Goal: Task Accomplishment & Management: Manage account settings

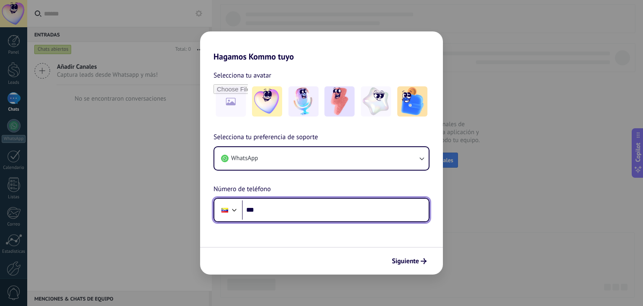
click at [311, 218] on input "***" at bounding box center [335, 209] width 187 height 19
click at [231, 210] on div at bounding box center [234, 209] width 10 height 10
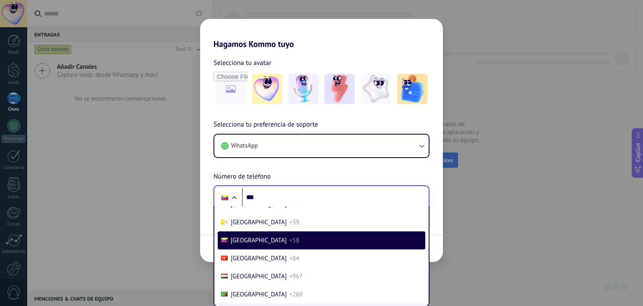
scroll to position [3639, 0]
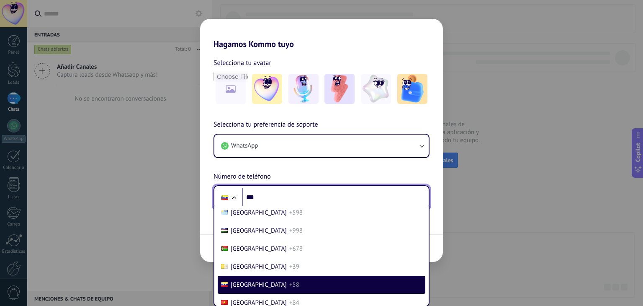
click at [261, 196] on div "Selecciona tu preferencia de soporte WhatsApp Número de teléfono Phone *** [GEO…" at bounding box center [321, 164] width 243 height 90
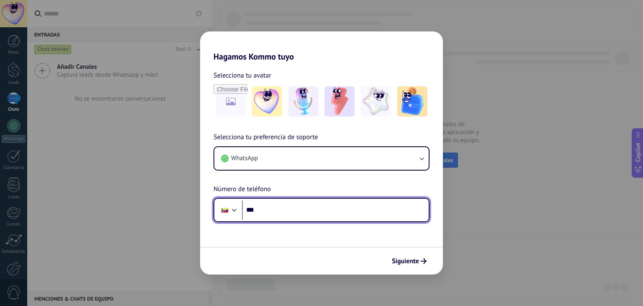
scroll to position [0, 0]
click at [277, 206] on input "***" at bounding box center [335, 209] width 187 height 19
type input "***"
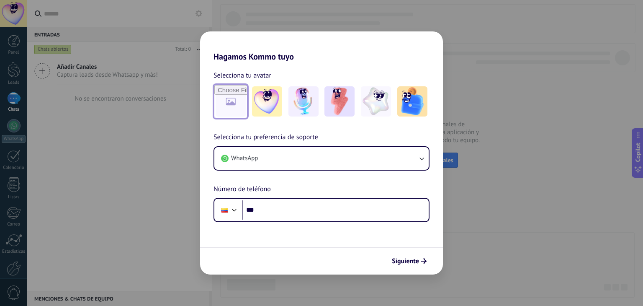
click at [230, 116] on input "file" at bounding box center [230, 101] width 33 height 33
click at [235, 100] on input "file" at bounding box center [230, 101] width 33 height 33
type input "**********"
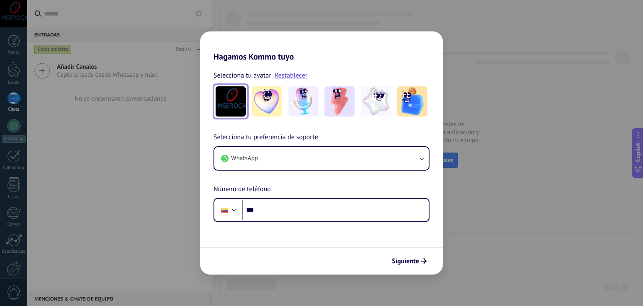
click at [224, 100] on img at bounding box center [231, 101] width 30 height 30
click at [235, 103] on img at bounding box center [231, 101] width 30 height 30
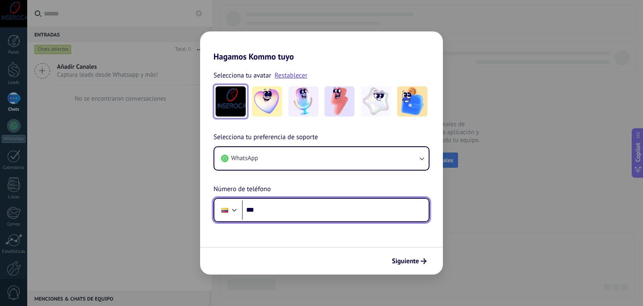
click at [275, 216] on input "***" at bounding box center [335, 209] width 187 height 19
paste input "**********"
type input "**********"
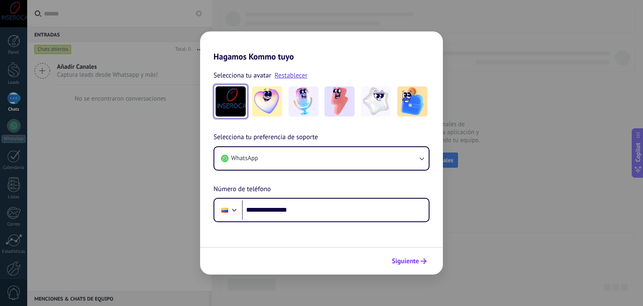
click at [403, 262] on span "Siguiente" at bounding box center [405, 261] width 27 height 6
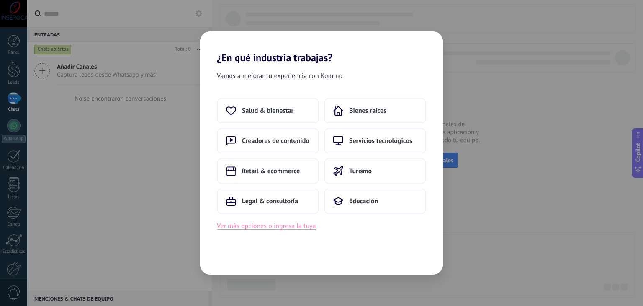
click at [280, 228] on button "Ver más opciones o ingresa la tuya" at bounding box center [266, 225] width 99 height 11
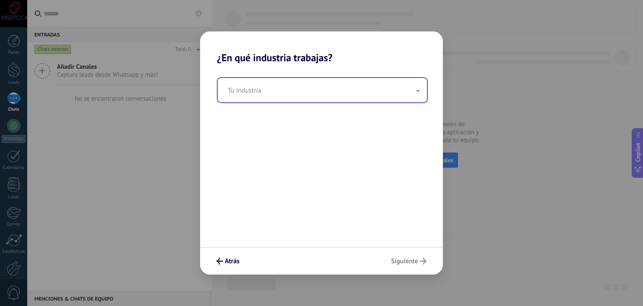
click at [264, 86] on input "text" at bounding box center [322, 90] width 209 height 24
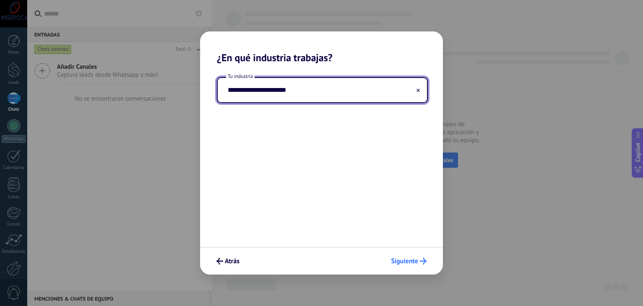
type input "**********"
click at [404, 262] on span "Siguiente" at bounding box center [404, 261] width 27 height 6
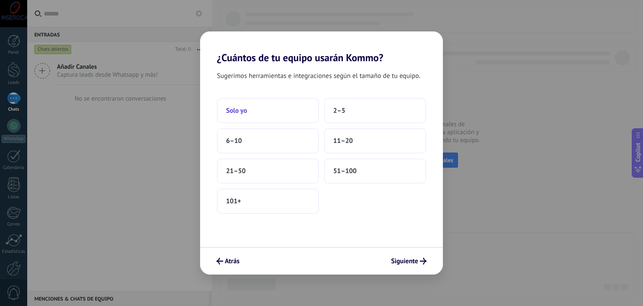
click at [260, 118] on button "Solo yo" at bounding box center [268, 110] width 102 height 25
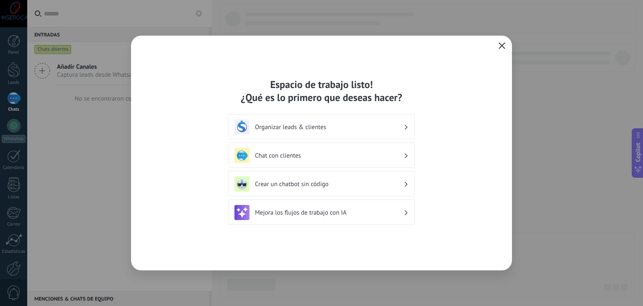
click at [501, 46] on use "button" at bounding box center [502, 45] width 6 height 6
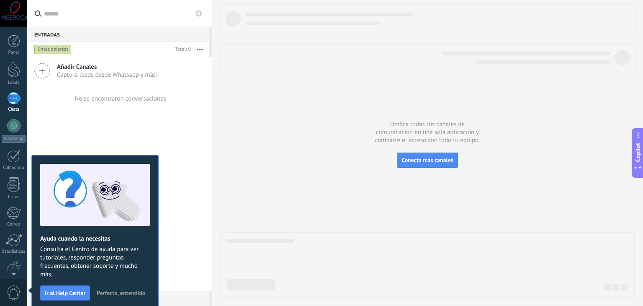
click at [120, 291] on span "Perfecto, entendido" at bounding box center [121, 293] width 49 height 6
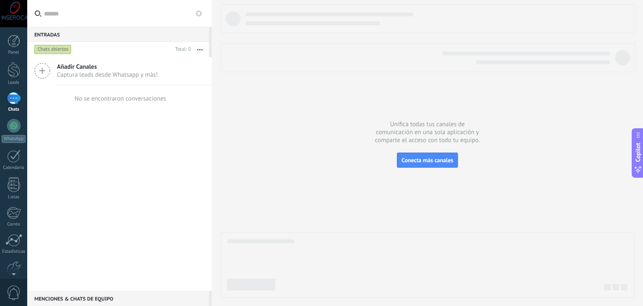
click at [40, 68] on icon at bounding box center [42, 71] width 16 height 16
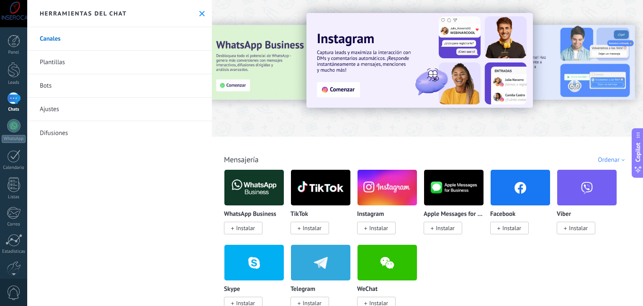
click at [373, 230] on span "Instalar" at bounding box center [378, 228] width 19 height 8
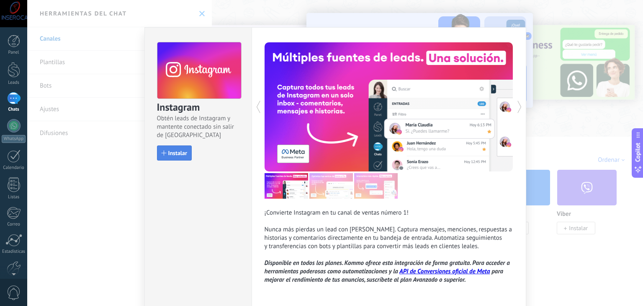
click at [177, 152] on span "Instalar" at bounding box center [177, 153] width 19 height 6
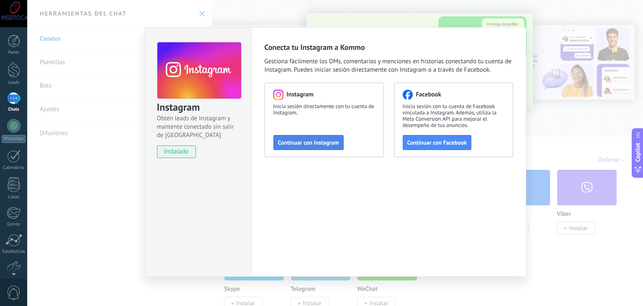
click at [316, 141] on span "Continuar con Instagram" at bounding box center [308, 142] width 61 height 6
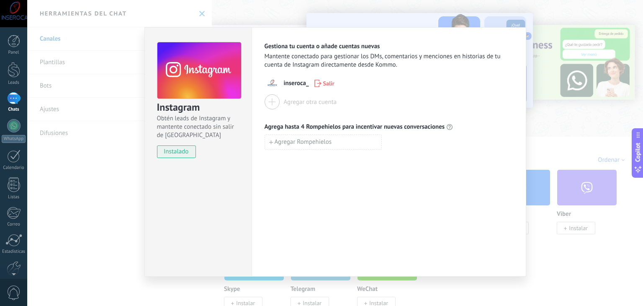
click at [553, 245] on div "Instagram Obtén leads de Instagram y mantente conectado sin salir de Kommo inst…" at bounding box center [335, 153] width 616 height 306
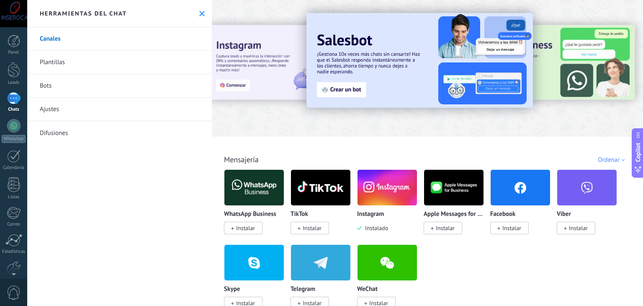
click at [508, 230] on span "Instalar" at bounding box center [511, 228] width 19 height 8
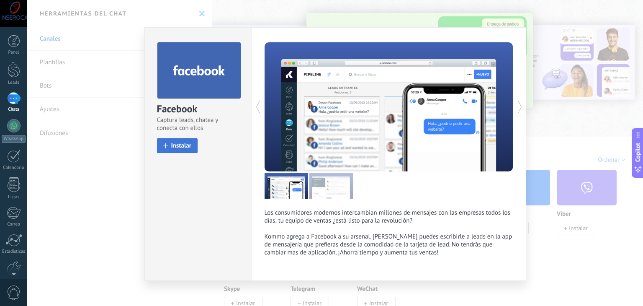
click at [182, 145] on span "Instalar" at bounding box center [181, 145] width 21 height 6
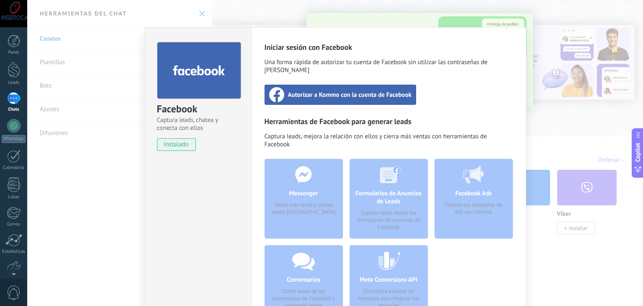
click at [322, 90] on span "Autorizar a Kommo con la cuenta de Facebook" at bounding box center [350, 94] width 124 height 8
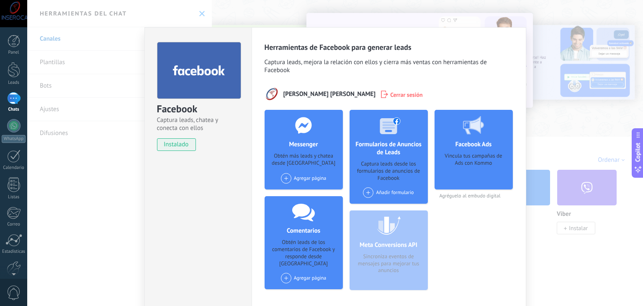
click at [573, 119] on div "Facebook Captura leads, chatea y conecta con ellos instalado Desinstalar Herram…" at bounding box center [335, 153] width 616 height 306
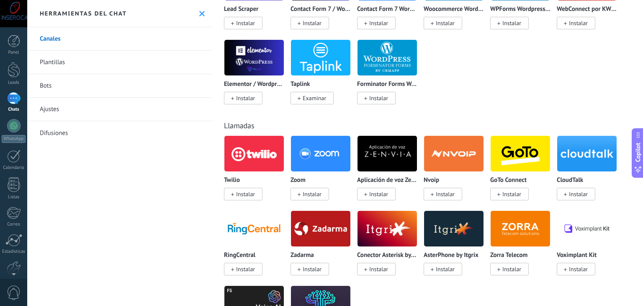
scroll to position [921, 0]
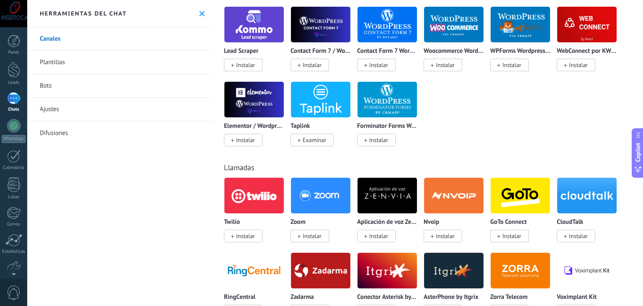
click at [238, 107] on img at bounding box center [253, 99] width 59 height 41
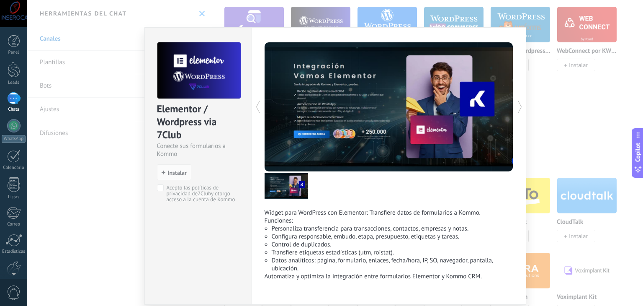
scroll to position [31, 0]
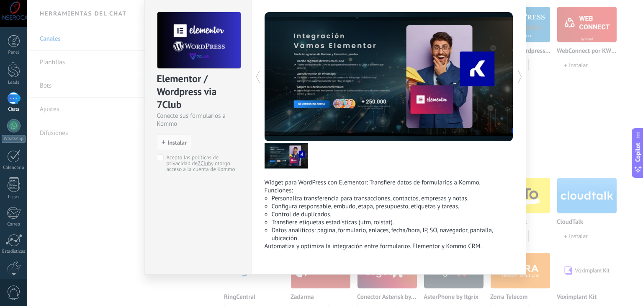
click at [552, 123] on div "Elementor / Wordpress via 7Club Conecte sus formularios a Kommo install Instala…" at bounding box center [335, 153] width 616 height 306
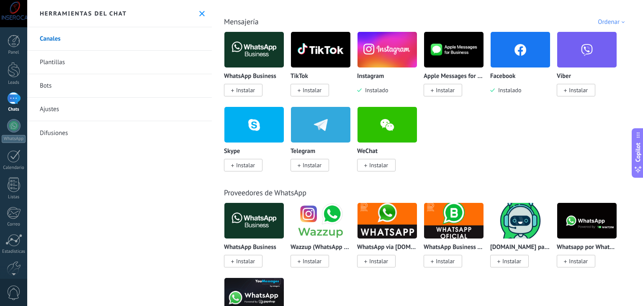
scroll to position [0, 0]
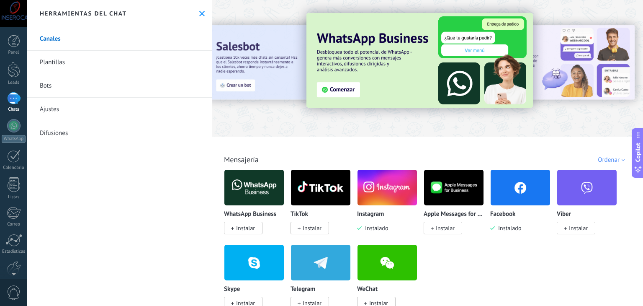
click at [314, 230] on span "Instalar" at bounding box center [312, 228] width 19 height 8
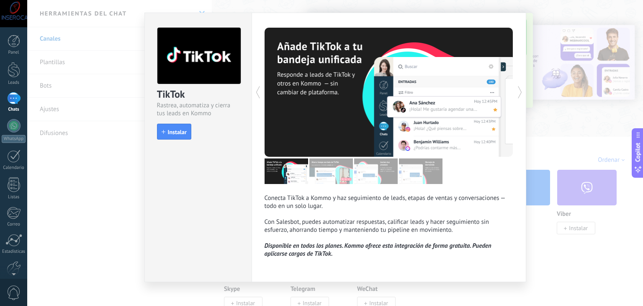
scroll to position [23, 0]
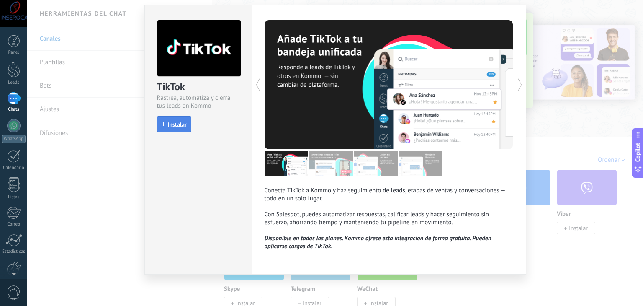
click at [173, 124] on span "Instalar" at bounding box center [177, 124] width 19 height 6
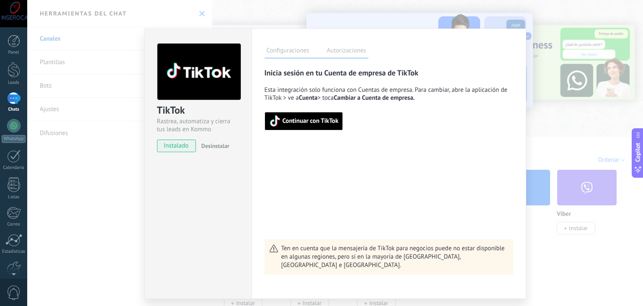
click at [313, 121] on span "Continuar con TikTok" at bounding box center [311, 121] width 56 height 6
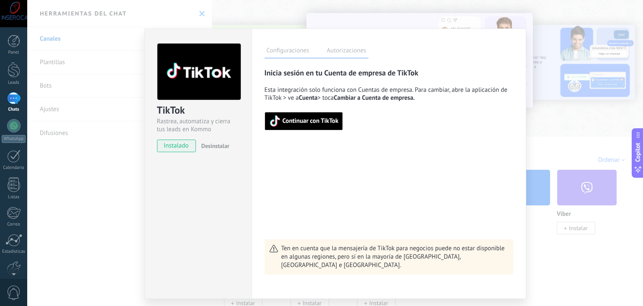
click at [554, 122] on div "TikTok Rastrea, automatiza y cierra tus leads en Kommo instalado Desinstalar Co…" at bounding box center [335, 153] width 616 height 306
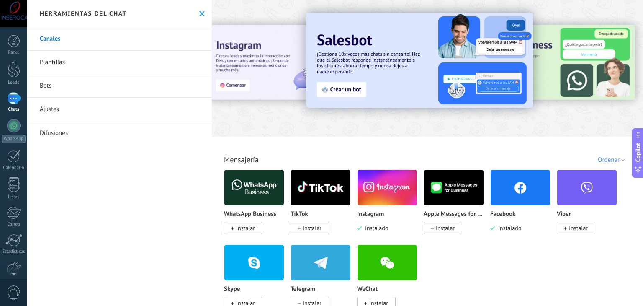
click at [249, 188] on img at bounding box center [253, 187] width 59 height 41
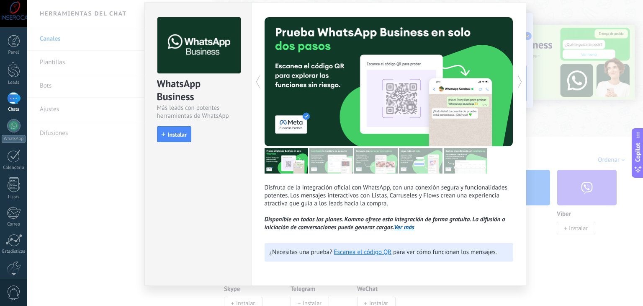
scroll to position [37, 0]
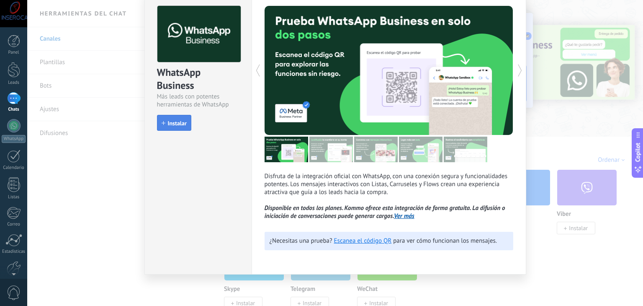
click at [173, 123] on span "Instalar" at bounding box center [177, 123] width 19 height 6
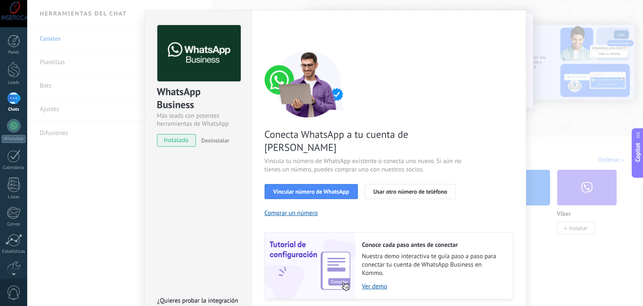
scroll to position [36, 0]
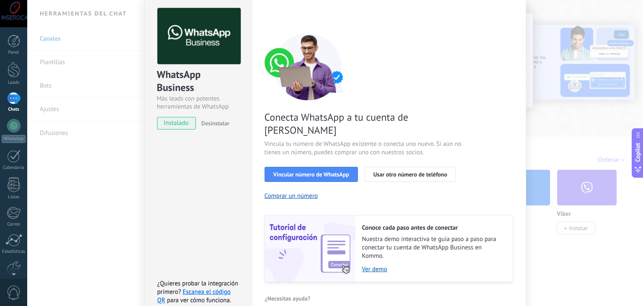
drag, startPoint x: 371, startPoint y: 254, endPoint x: 337, endPoint y: 190, distance: 73.0
click at [337, 190] on div "Conecta WhatsApp a tu cuenta de Kommo Vincula tu número de WhatsApp existente o…" at bounding box center [389, 157] width 249 height 249
click at [375, 265] on link "Ver demo" at bounding box center [433, 269] width 142 height 8
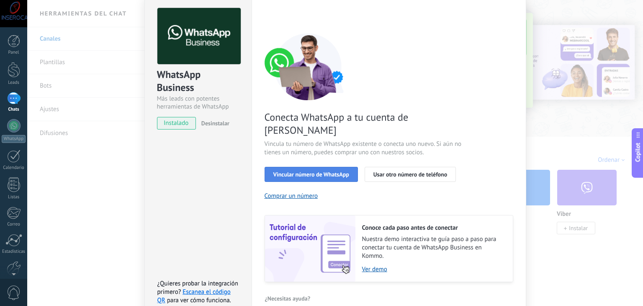
click at [298, 171] on span "Vincular número de WhatsApp" at bounding box center [311, 174] width 76 height 6
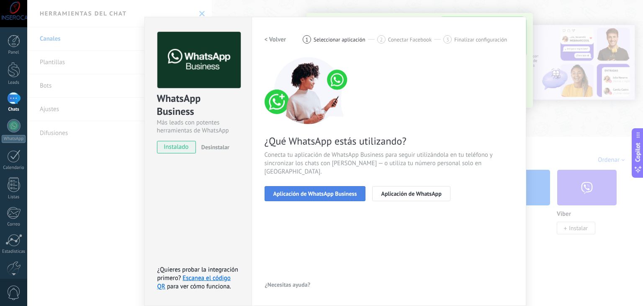
click at [309, 189] on button "Aplicación de WhatsApp Business" at bounding box center [315, 193] width 101 height 15
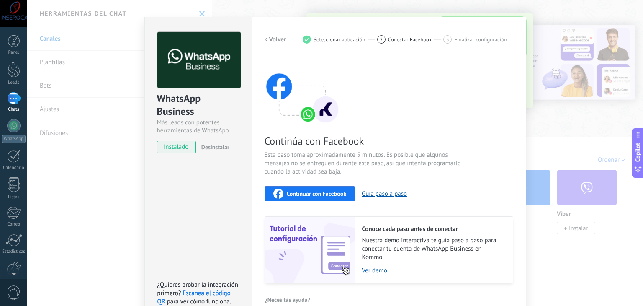
click at [312, 198] on button "Continuar con Facebook" at bounding box center [310, 193] width 91 height 15
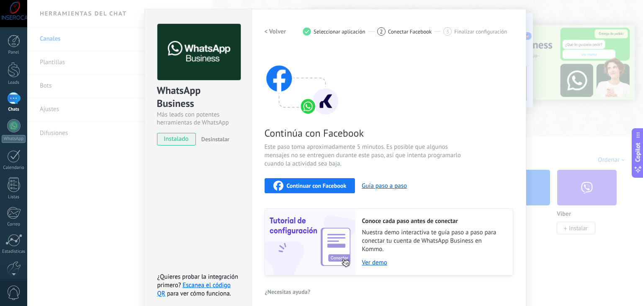
scroll to position [26, 0]
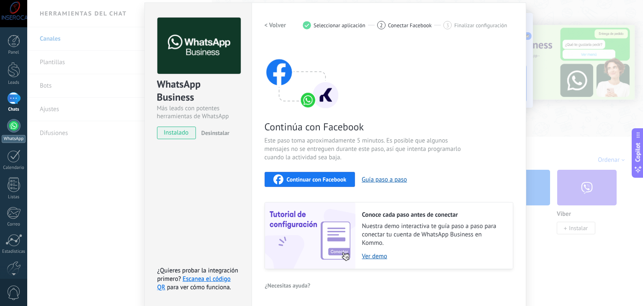
click at [12, 128] on div at bounding box center [13, 125] width 13 height 13
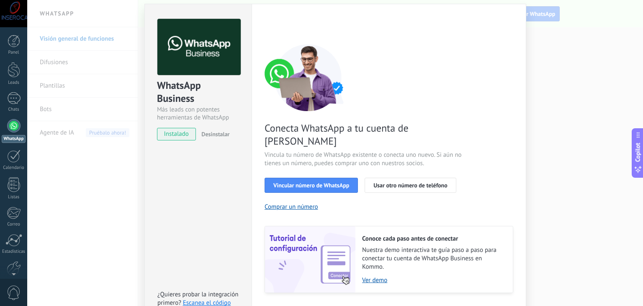
scroll to position [36, 0]
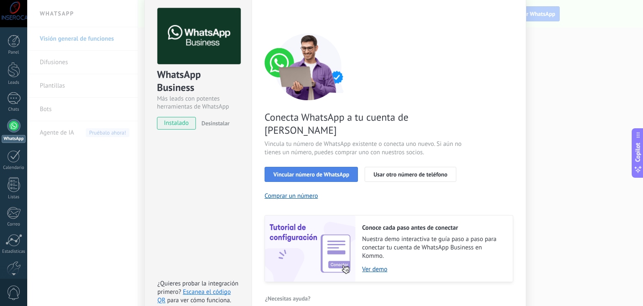
click at [304, 171] on span "Vincular número de WhatsApp" at bounding box center [311, 174] width 76 height 6
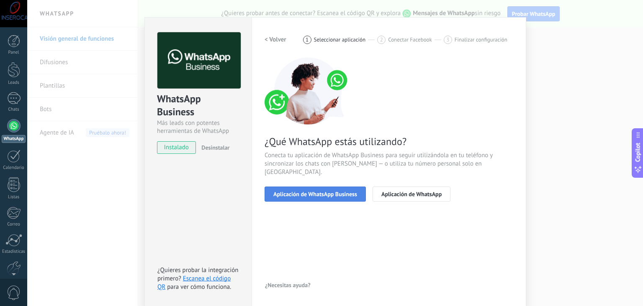
click at [314, 191] on span "Aplicación de WhatsApp Business" at bounding box center [315, 194] width 84 height 6
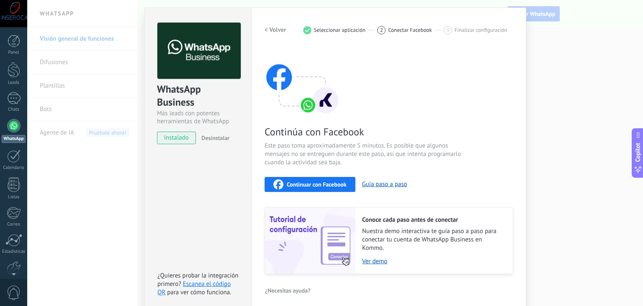
scroll to position [26, 0]
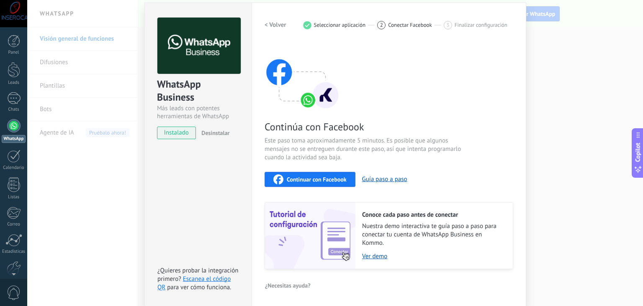
click at [306, 181] on span "Continuar con Facebook" at bounding box center [317, 179] width 60 height 6
click at [382, 180] on button "Guía paso a paso" at bounding box center [384, 179] width 45 height 8
click at [373, 257] on link "Ver demo" at bounding box center [433, 256] width 142 height 8
click at [197, 277] on link "Escanea el código QR" at bounding box center [193, 283] width 73 height 16
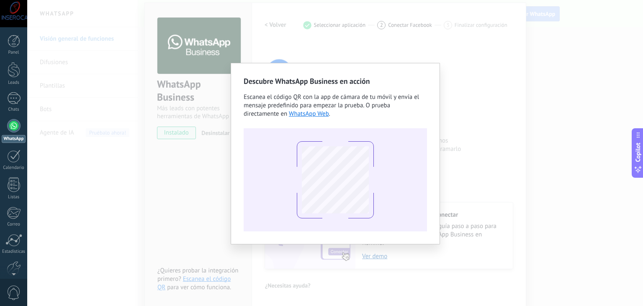
click at [488, 73] on div "Descubre WhatsApp Business en acción Escanea el código QR con la app [PERSON_NA…" at bounding box center [335, 153] width 616 height 306
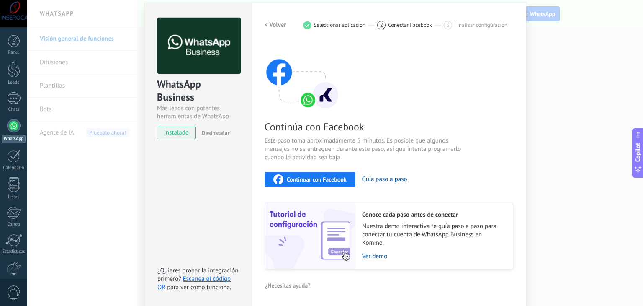
click at [315, 178] on span "Continuar con Facebook" at bounding box center [317, 179] width 60 height 6
click at [562, 124] on div "WhatsApp Business Más leads con potentes herramientas de WhatsApp instalado Des…" at bounding box center [335, 153] width 616 height 306
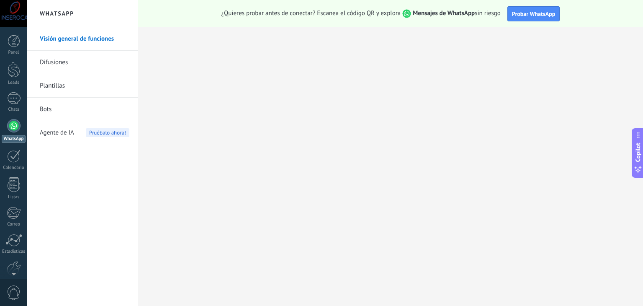
scroll to position [0, 0]
click at [13, 72] on div at bounding box center [14, 69] width 13 height 15
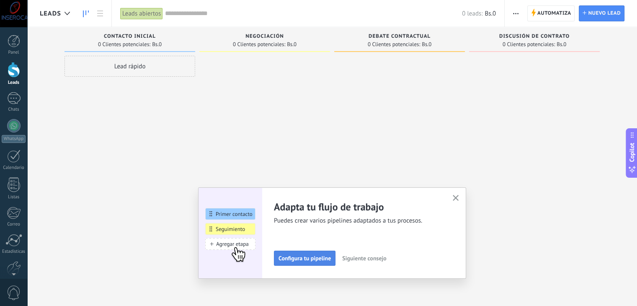
click at [305, 260] on span "Configura tu pipeline" at bounding box center [304, 258] width 52 height 6
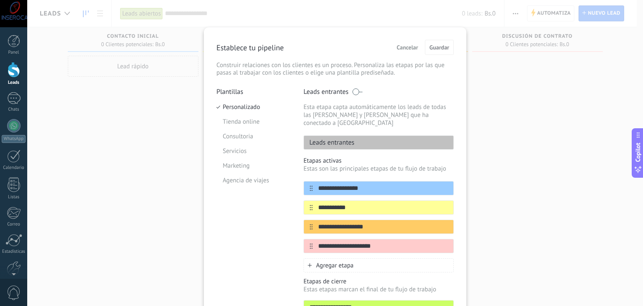
scroll to position [64, 0]
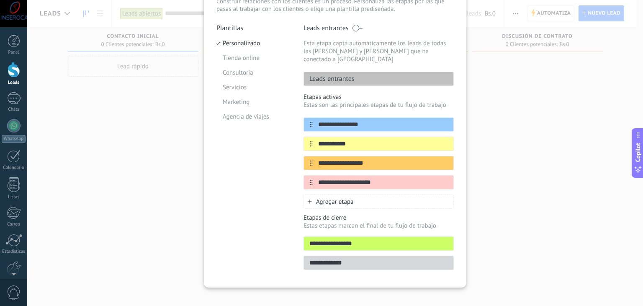
click at [328, 75] on p "Leads entrantes" at bounding box center [329, 79] width 51 height 8
click at [325, 93] on p "Etapas activas" at bounding box center [379, 97] width 150 height 8
click at [355, 28] on span at bounding box center [357, 28] width 10 height 7
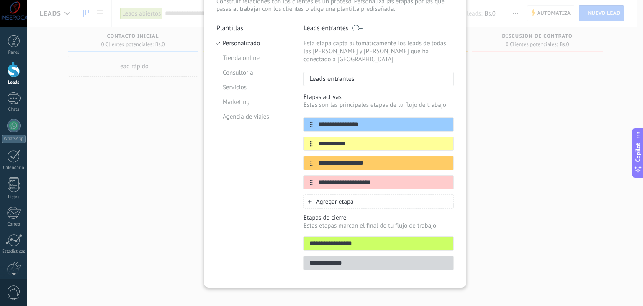
click at [355, 28] on span at bounding box center [357, 28] width 10 height 7
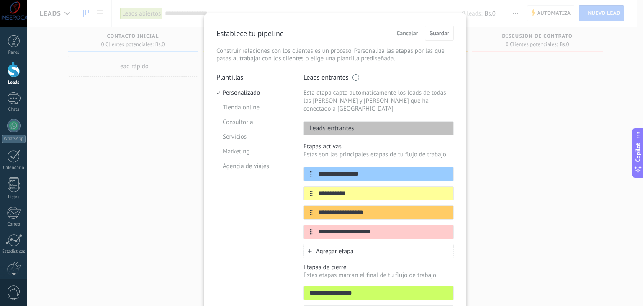
scroll to position [0, 0]
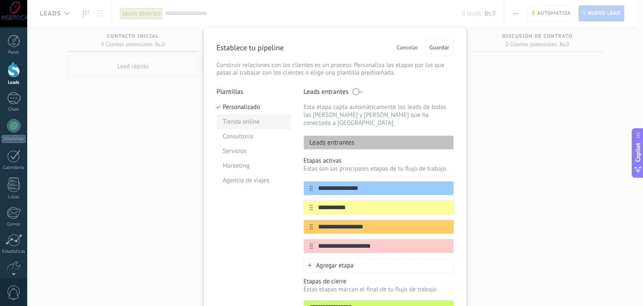
click at [242, 127] on li "Tienda online" at bounding box center [253, 121] width 75 height 15
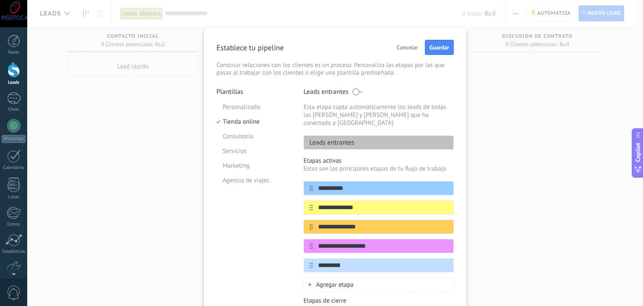
scroll to position [42, 0]
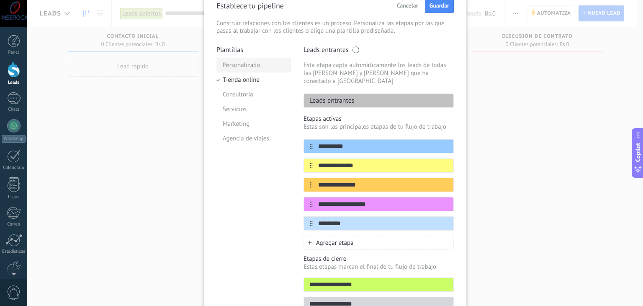
click at [245, 68] on li "Personalizado" at bounding box center [253, 65] width 75 height 15
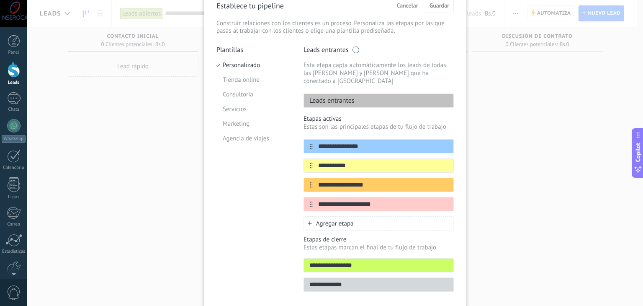
scroll to position [64, 0]
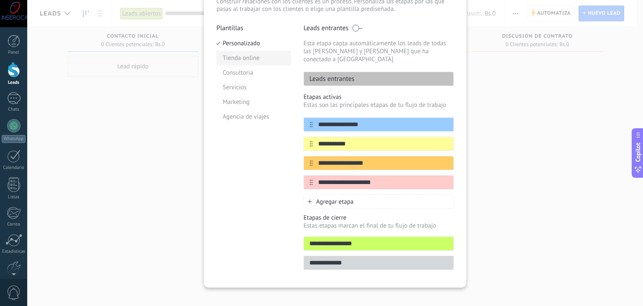
click at [248, 57] on li "Tienda online" at bounding box center [253, 58] width 75 height 15
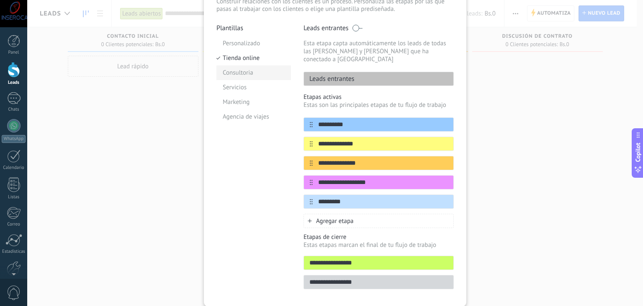
click at [243, 72] on li "Consultoria" at bounding box center [253, 72] width 75 height 15
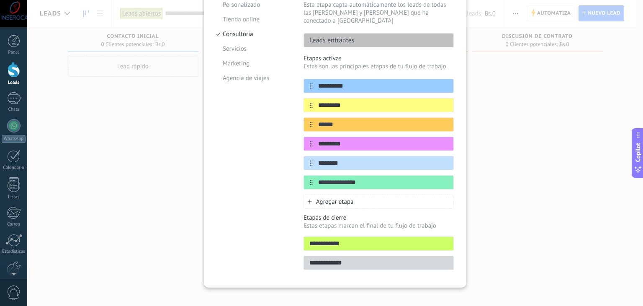
scroll to position [18, 0]
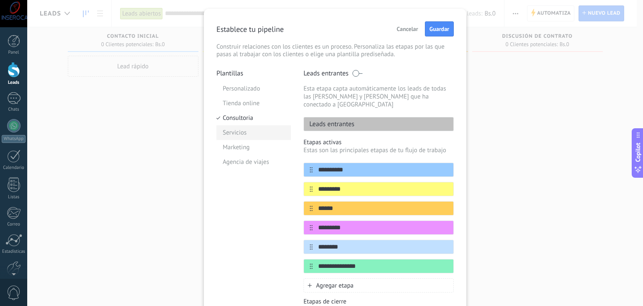
click at [236, 133] on li "Servicios" at bounding box center [253, 132] width 75 height 15
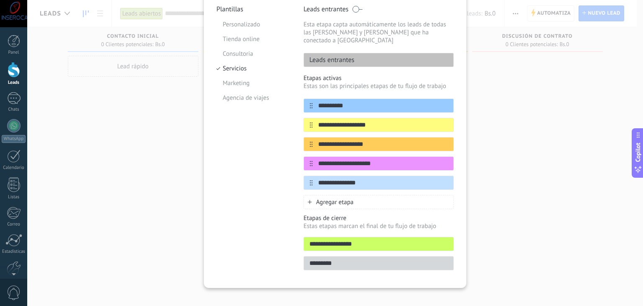
scroll to position [83, 0]
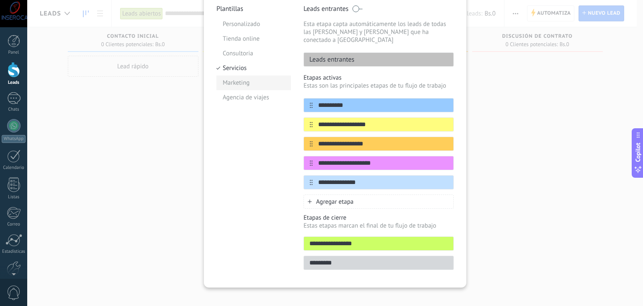
click at [233, 83] on li "Marketing" at bounding box center [253, 82] width 75 height 15
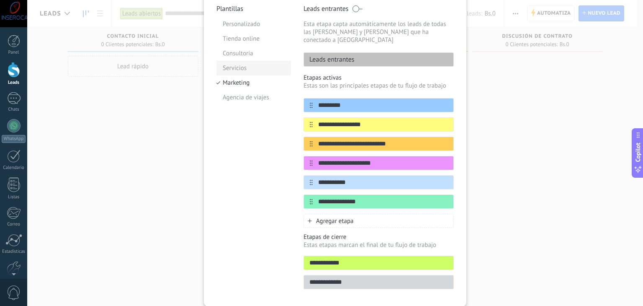
click at [234, 67] on li "Servicios" at bounding box center [253, 68] width 75 height 15
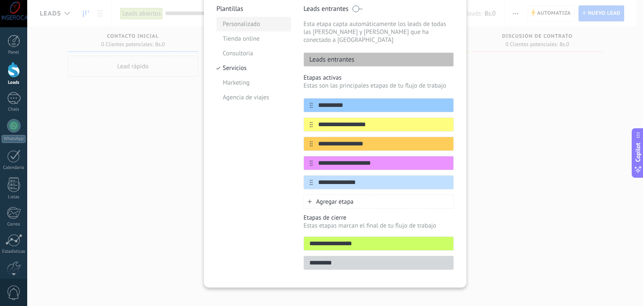
click at [248, 18] on li "Personalizado" at bounding box center [253, 24] width 75 height 15
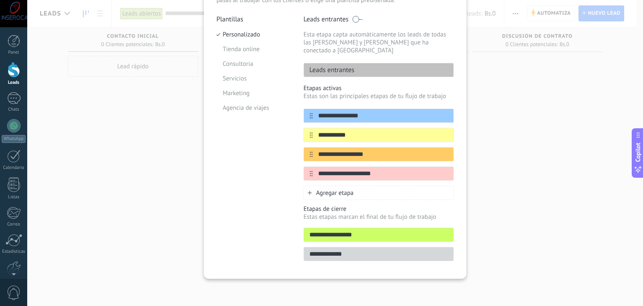
scroll to position [64, 0]
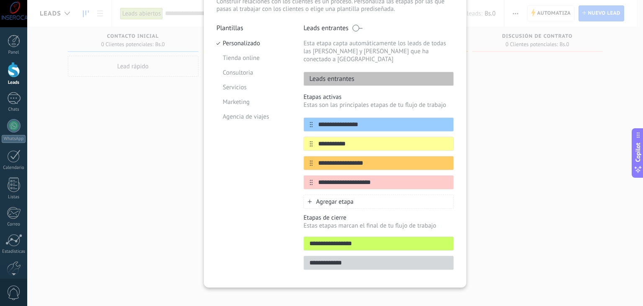
click at [358, 72] on div "Leads entrantes" at bounding box center [379, 79] width 150 height 14
click at [358, 120] on input "**********" at bounding box center [373, 124] width 121 height 9
click at [358, 141] on div "**********" at bounding box center [379, 143] width 150 height 14
click at [360, 139] on input "**********" at bounding box center [373, 143] width 121 height 9
click at [435, 141] on icon at bounding box center [437, 143] width 5 height 5
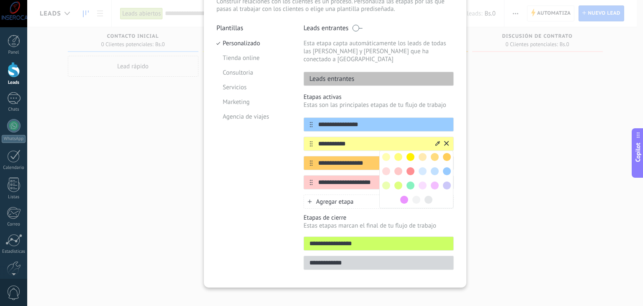
click at [343, 141] on div "**********" at bounding box center [379, 143] width 150 height 14
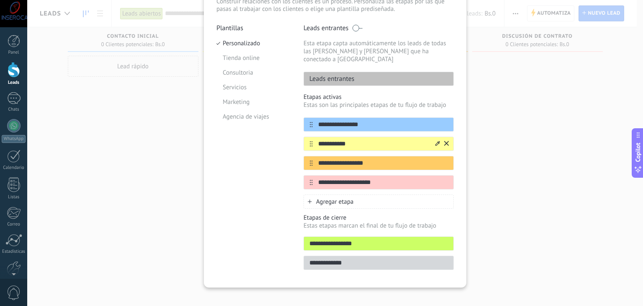
click at [348, 139] on input "**********" at bounding box center [373, 143] width 121 height 9
type input "**********"
click at [360, 159] on input "**********" at bounding box center [373, 163] width 121 height 9
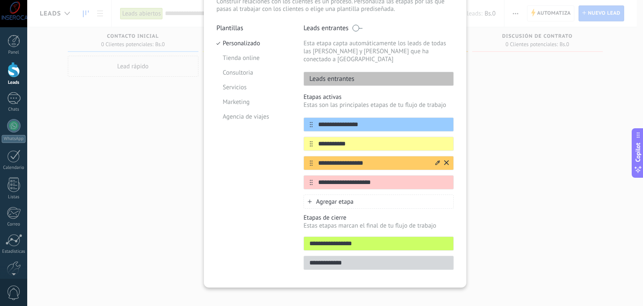
click at [360, 159] on input "**********" at bounding box center [373, 163] width 121 height 9
click at [243, 57] on li "Tienda online" at bounding box center [253, 58] width 75 height 15
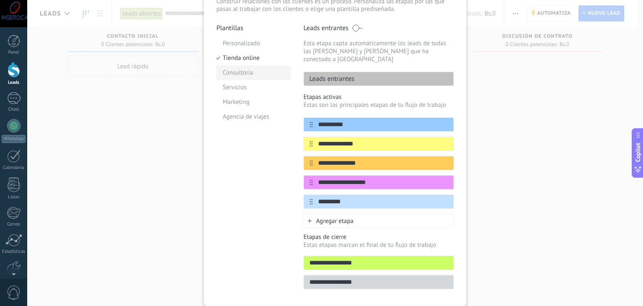
click at [233, 75] on li "Consultoria" at bounding box center [253, 72] width 75 height 15
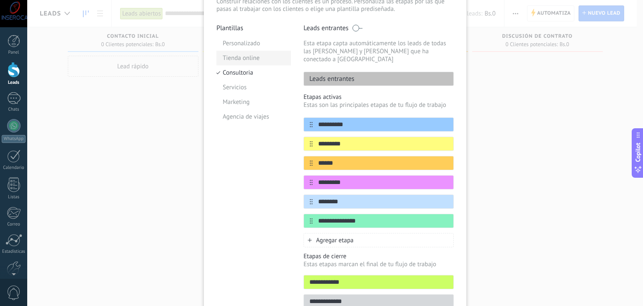
click at [242, 60] on li "Tienda online" at bounding box center [253, 58] width 75 height 15
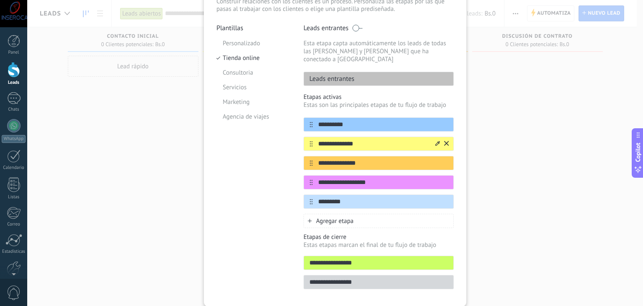
click at [357, 139] on input "**********" at bounding box center [373, 143] width 121 height 9
click at [232, 43] on li "Personalizado" at bounding box center [253, 43] width 75 height 15
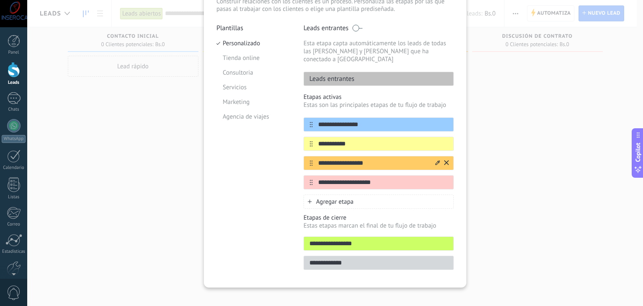
click at [333, 159] on input "**********" at bounding box center [373, 163] width 121 height 9
click at [234, 87] on li "Servicios" at bounding box center [253, 87] width 75 height 15
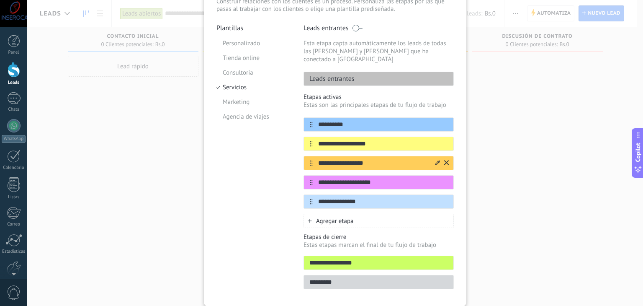
click at [342, 159] on input "**********" at bounding box center [373, 163] width 121 height 9
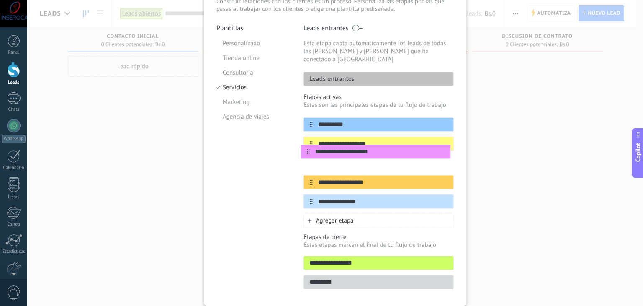
drag, startPoint x: 310, startPoint y: 174, endPoint x: 308, endPoint y: 150, distance: 24.0
click at [308, 150] on div "**********" at bounding box center [379, 162] width 150 height 91
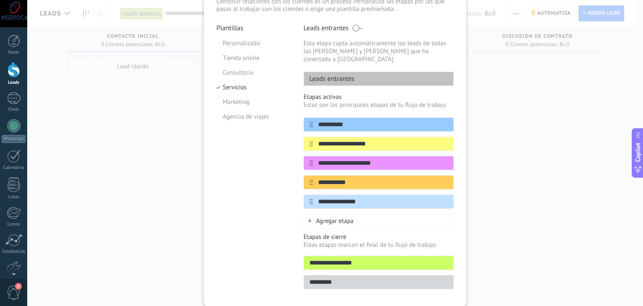
type input "**********"
click at [425, 93] on p "Etapas activas" at bounding box center [379, 97] width 150 height 8
click at [365, 258] on input "**********" at bounding box center [378, 262] width 149 height 9
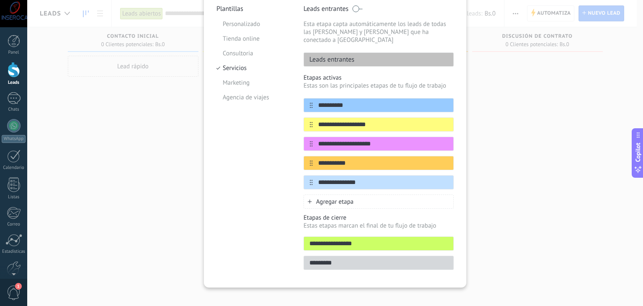
scroll to position [0, 0]
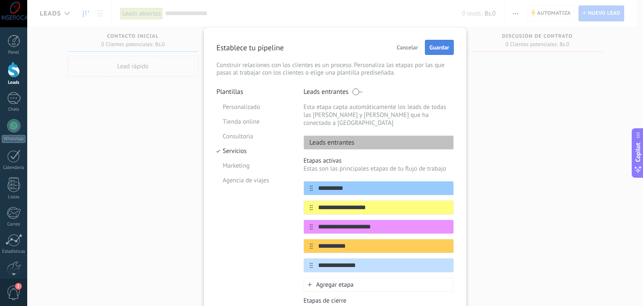
click at [440, 46] on span "Guardar" at bounding box center [440, 47] width 20 height 6
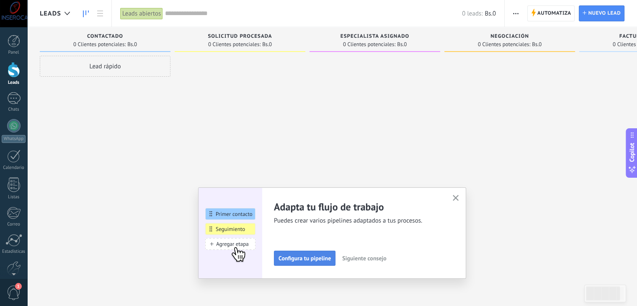
click at [311, 258] on span "Configura tu pipeline" at bounding box center [304, 258] width 52 height 6
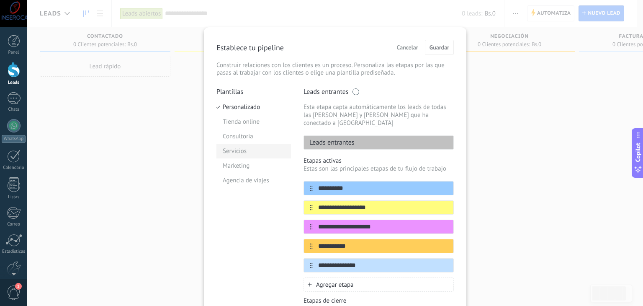
click at [237, 149] on li "Servicios" at bounding box center [253, 151] width 75 height 15
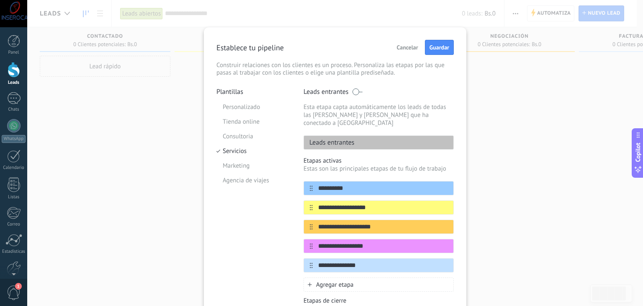
scroll to position [83, 0]
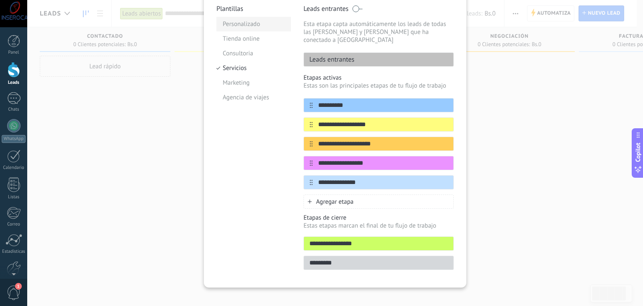
click at [246, 24] on li "Personalizado" at bounding box center [253, 24] width 75 height 15
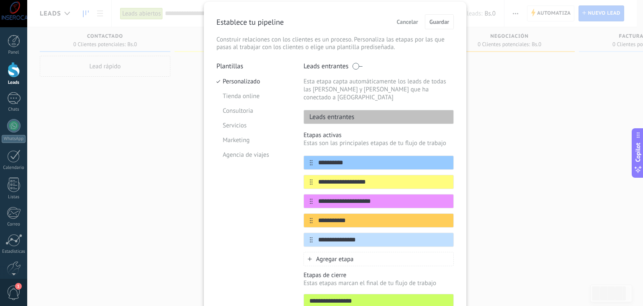
scroll to position [0, 0]
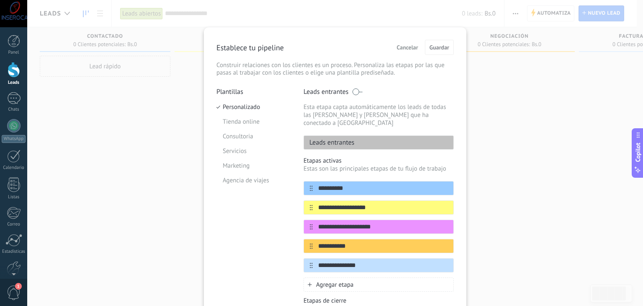
click at [364, 135] on div "Leads entrantes" at bounding box center [379, 142] width 150 height 14
click at [359, 137] on div "Leads entrantes" at bounding box center [379, 142] width 150 height 14
click at [342, 186] on div "**********" at bounding box center [379, 188] width 150 height 14
click at [350, 184] on input "**********" at bounding box center [373, 188] width 121 height 9
type input "**********"
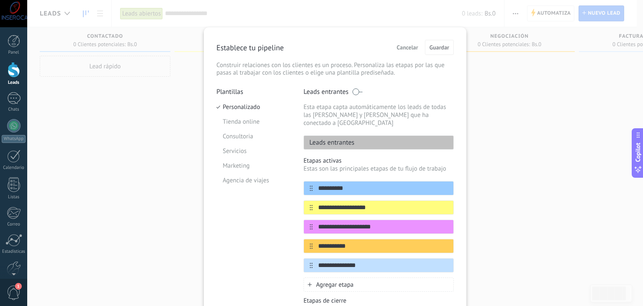
click at [405, 48] on span "Cancelar" at bounding box center [407, 47] width 21 height 6
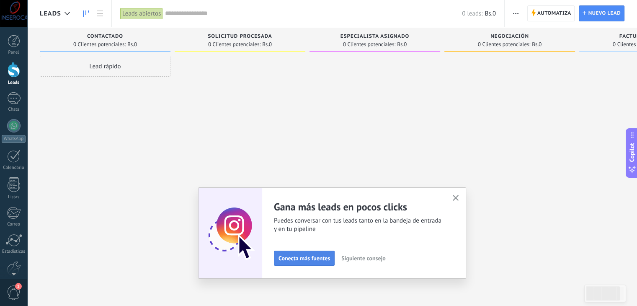
click at [317, 259] on span "Conecta más fuentes" at bounding box center [303, 258] width 51 height 6
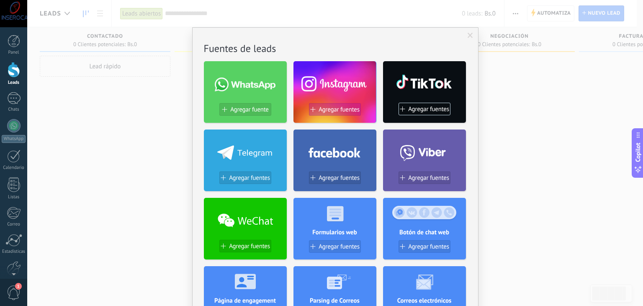
click at [337, 110] on span "Agregar fuentes" at bounding box center [339, 109] width 41 height 7
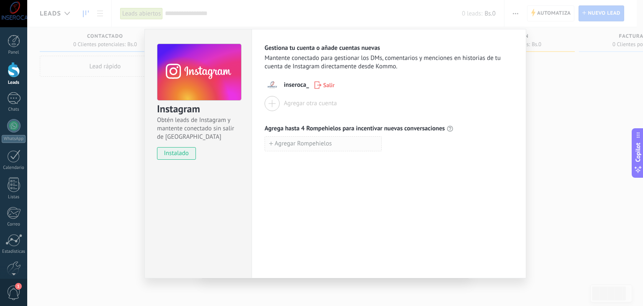
click at [297, 143] on span "Agregar Rompehielos" at bounding box center [303, 144] width 57 height 6
click at [548, 88] on div "Instagram Obtén leads de Instagram y mantente conectado sin salir de Kommo inst…" at bounding box center [335, 153] width 616 height 306
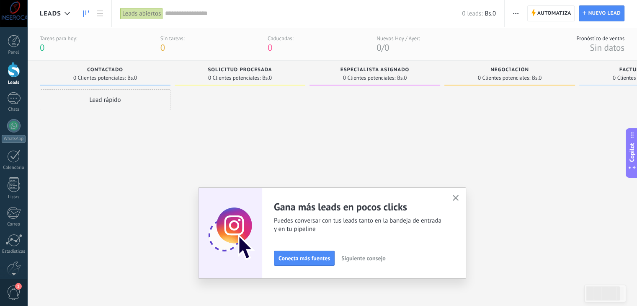
click at [83, 14] on use at bounding box center [86, 13] width 6 height 7
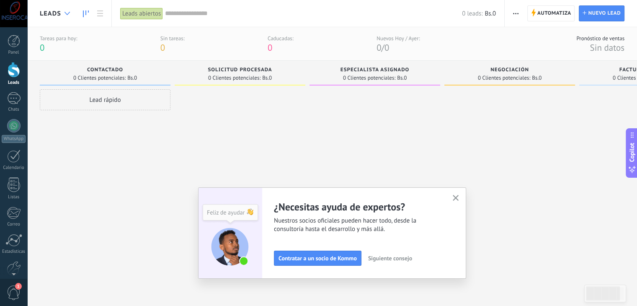
click at [69, 14] on icon at bounding box center [66, 13] width 5 height 3
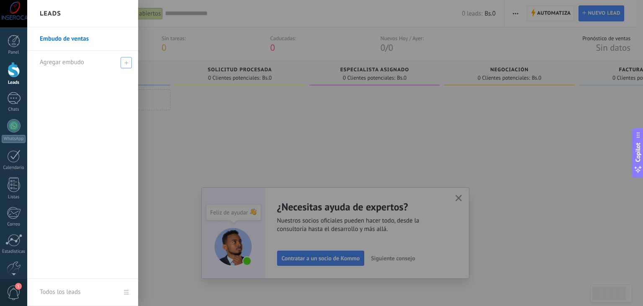
click at [125, 67] on span at bounding box center [126, 62] width 11 height 11
click at [188, 121] on div at bounding box center [348, 153] width 643 height 306
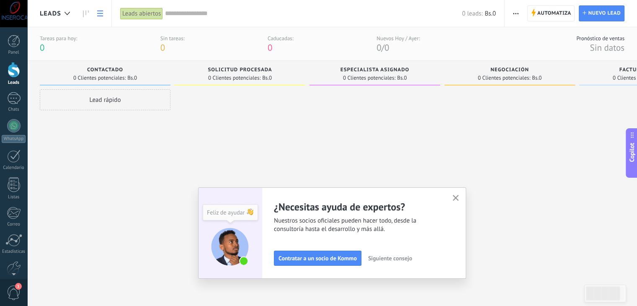
click at [100, 14] on icon at bounding box center [100, 13] width 6 height 6
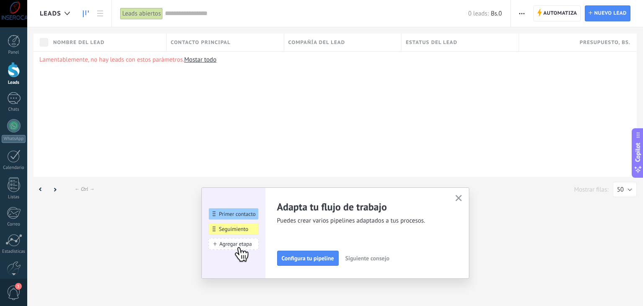
click at [84, 15] on icon at bounding box center [86, 13] width 6 height 7
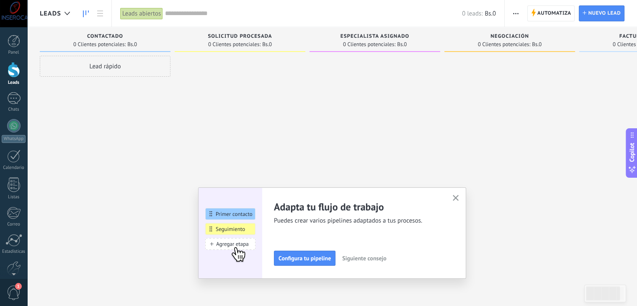
click at [360, 260] on span "Siguiente consejo" at bounding box center [364, 258] width 44 height 6
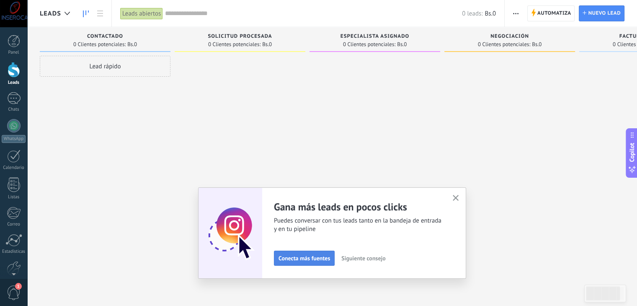
click at [307, 257] on span "Conecta más fuentes" at bounding box center [303, 258] width 51 height 6
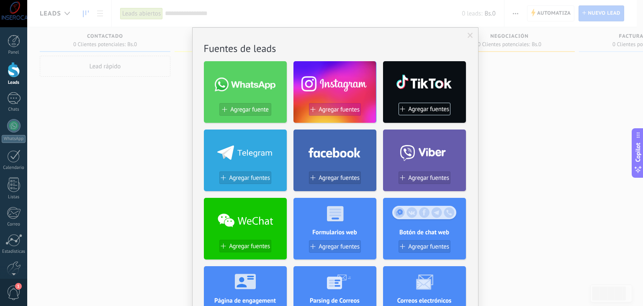
click at [322, 110] on span "Agregar fuentes" at bounding box center [339, 109] width 41 height 7
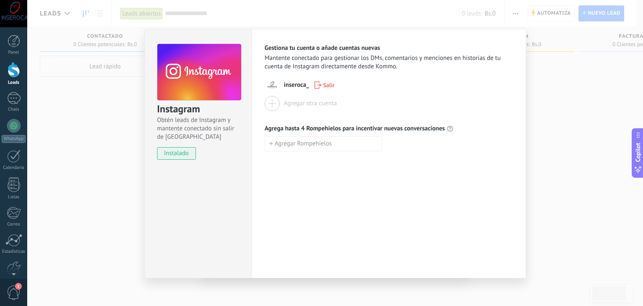
drag, startPoint x: 167, startPoint y: 154, endPoint x: 178, endPoint y: 153, distance: 11.8
click at [167, 154] on span "instalado" at bounding box center [176, 153] width 38 height 13
click at [556, 80] on div "Instagram Obtén leads de Instagram y mantente conectado sin salir de Kommo inst…" at bounding box center [335, 153] width 616 height 306
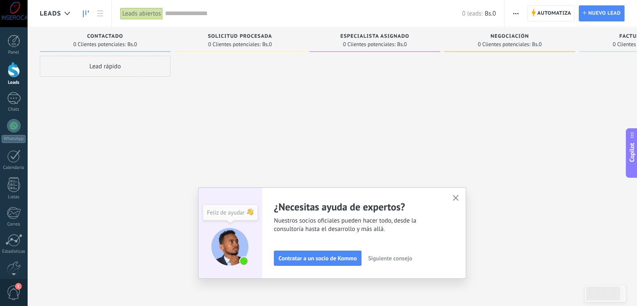
click at [403, 259] on span "Siguiente consejo" at bounding box center [390, 258] width 44 height 6
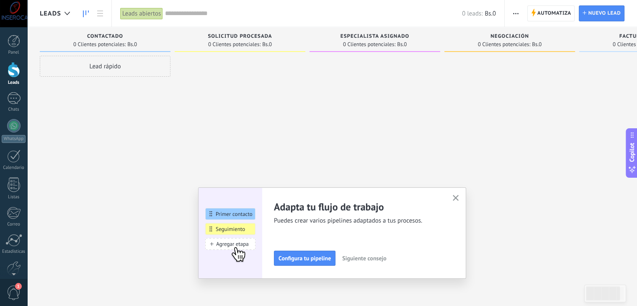
click at [361, 257] on span "Siguiente consejo" at bounding box center [364, 258] width 44 height 6
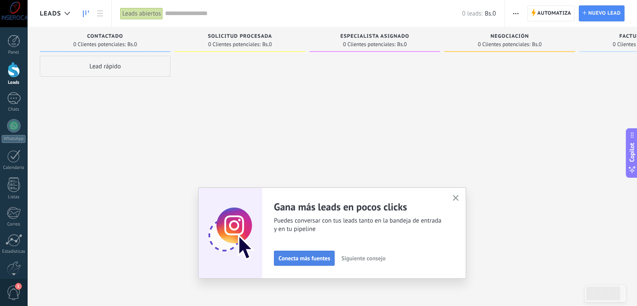
click at [297, 263] on button "Conecta más fuentes" at bounding box center [304, 257] width 61 height 15
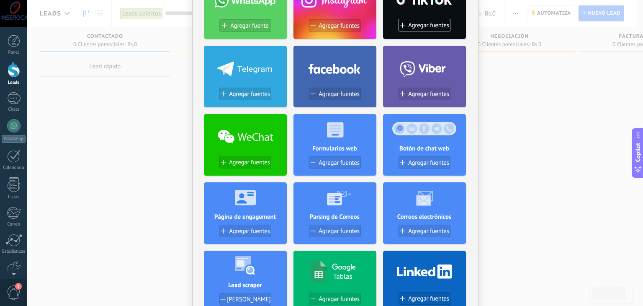
scroll to position [167, 0]
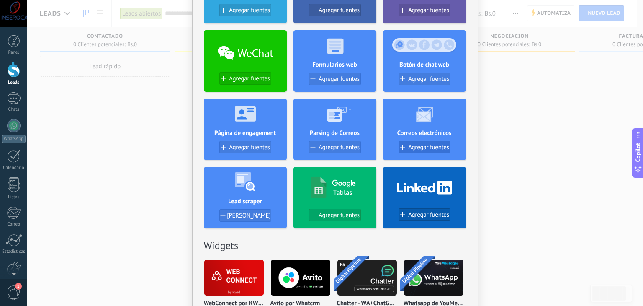
click at [427, 147] on span "Agregar fuentes" at bounding box center [428, 147] width 41 height 7
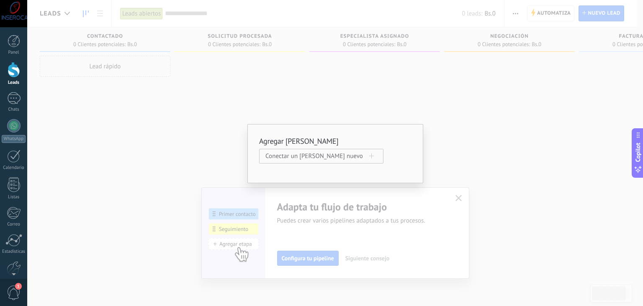
click at [409, 103] on div "Agregar [PERSON_NAME] Conectar un [PERSON_NAME] nuevo" at bounding box center [335, 153] width 616 height 306
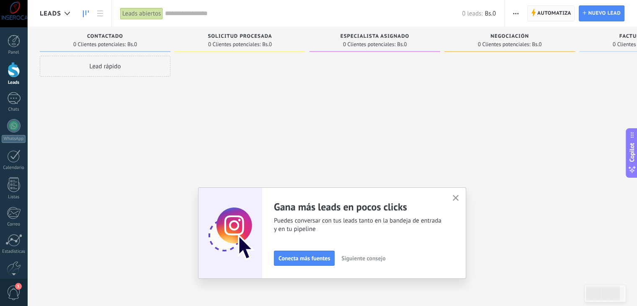
click at [543, 10] on span "Automatiza" at bounding box center [554, 13] width 34 height 15
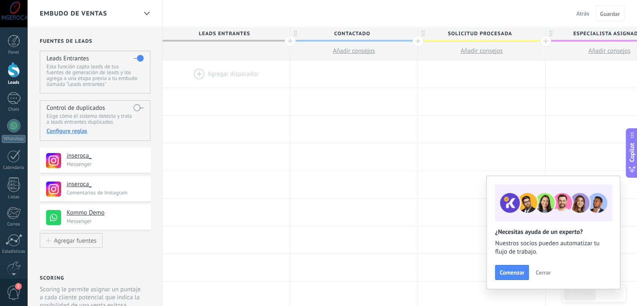
click at [59, 218] on use at bounding box center [53, 217] width 15 height 15
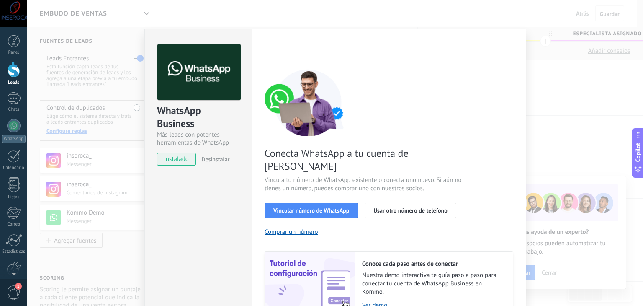
click at [576, 109] on div "WhatsApp Business Más leads con potentes herramientas de WhatsApp instalado Des…" at bounding box center [335, 153] width 616 height 306
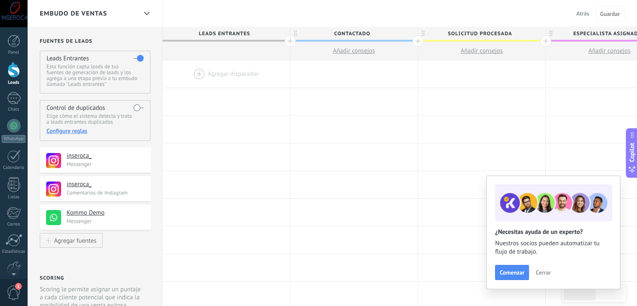
click at [543, 274] on span "Cerrar" at bounding box center [542, 272] width 15 height 6
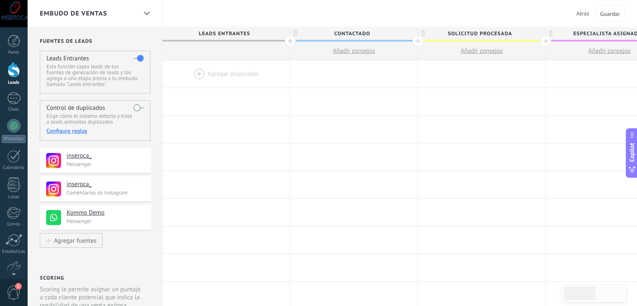
click at [134, 109] on label at bounding box center [139, 107] width 10 height 13
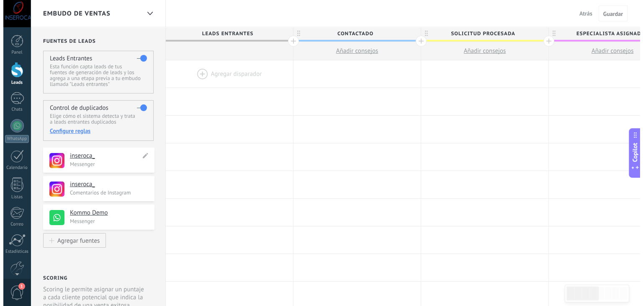
scroll to position [126, 0]
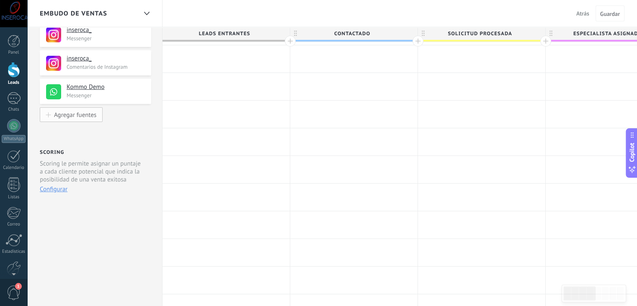
click at [65, 113] on div "Agregar fuentes" at bounding box center [75, 114] width 42 height 7
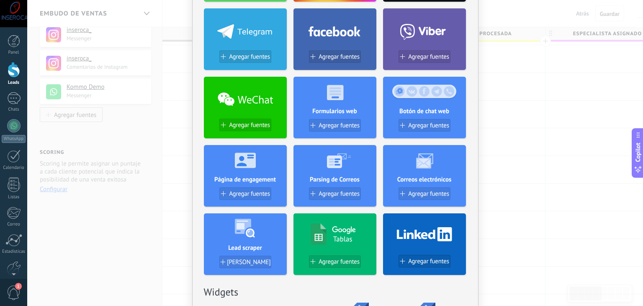
scroll to position [0, 0]
